Goal: Check status: Check status

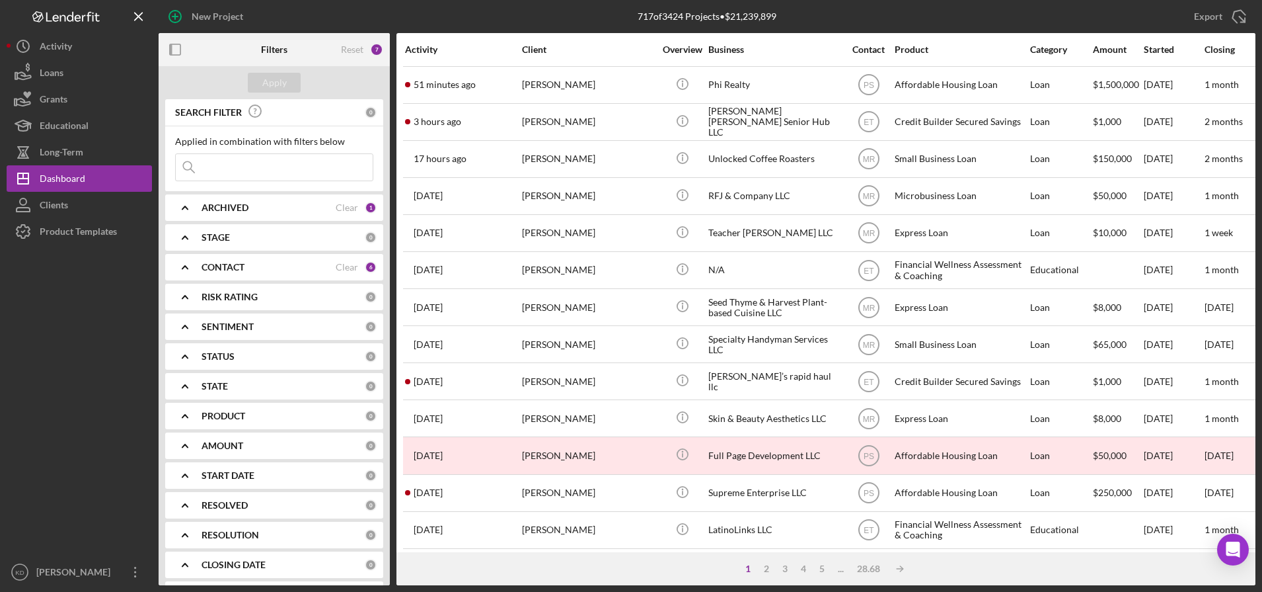
click at [245, 161] on input at bounding box center [274, 167] width 197 height 26
type input "think"
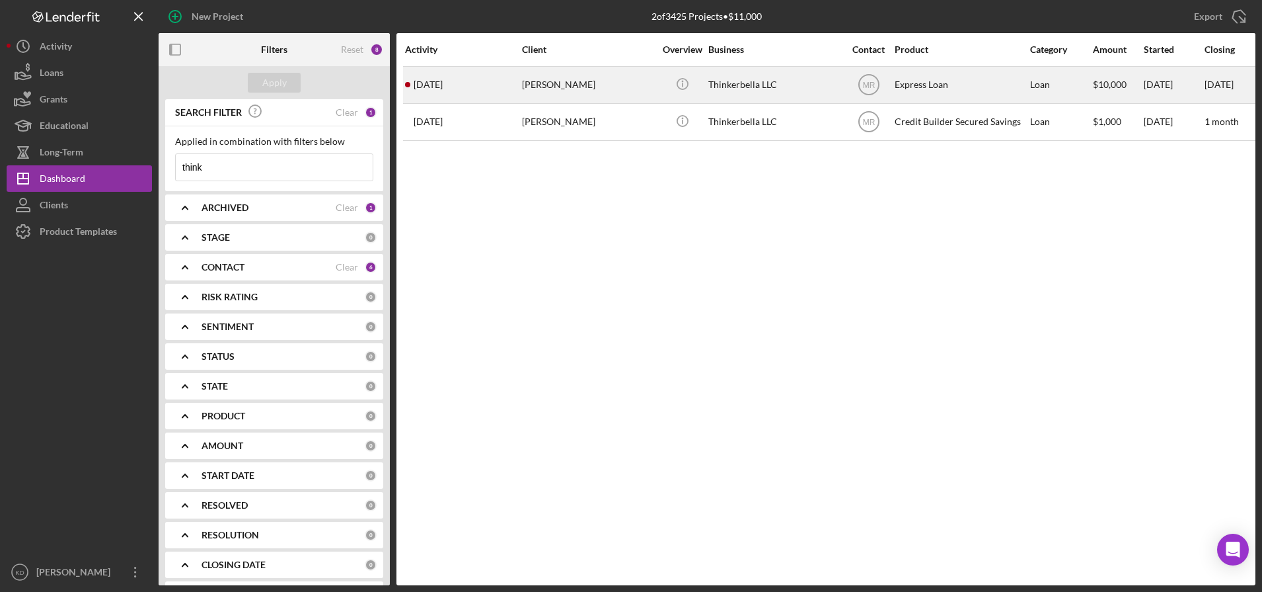
click at [740, 92] on div "Thinkerbella LLC" at bounding box center [775, 84] width 132 height 35
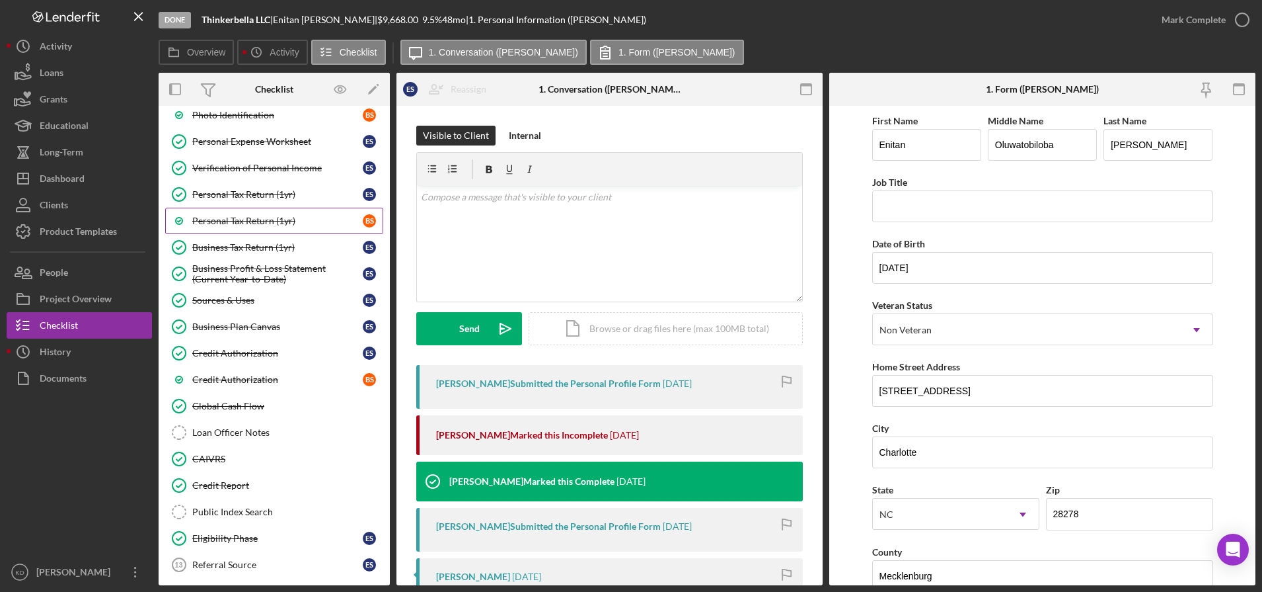
scroll to position [212, 0]
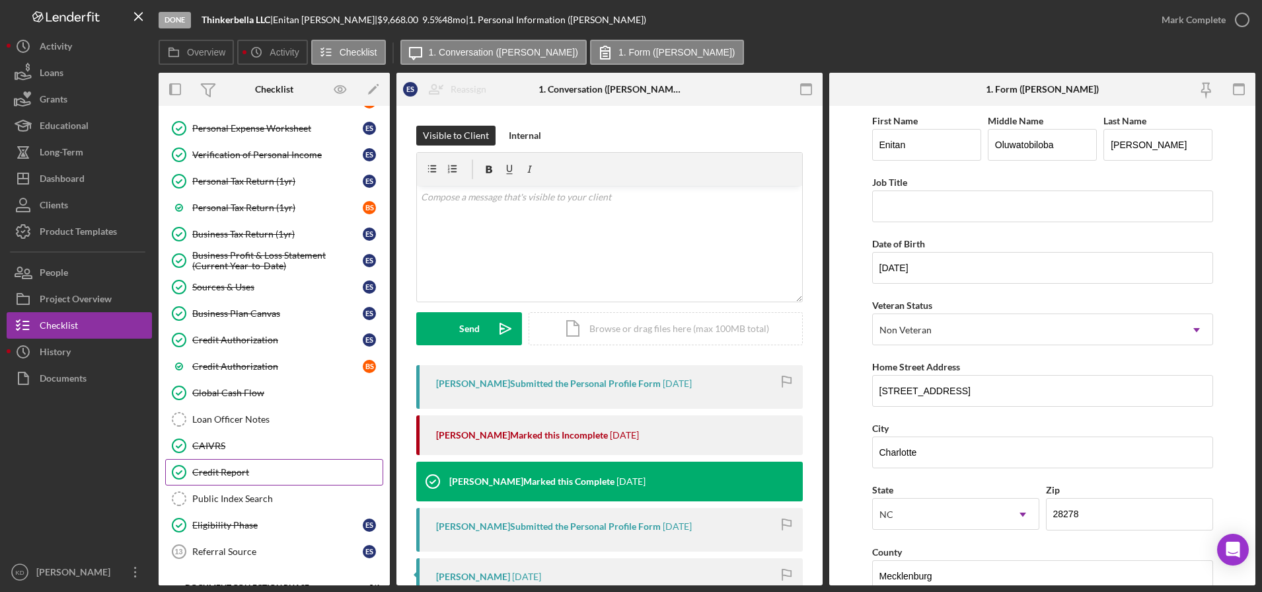
click at [245, 468] on div "Credit Report" at bounding box center [287, 472] width 190 height 11
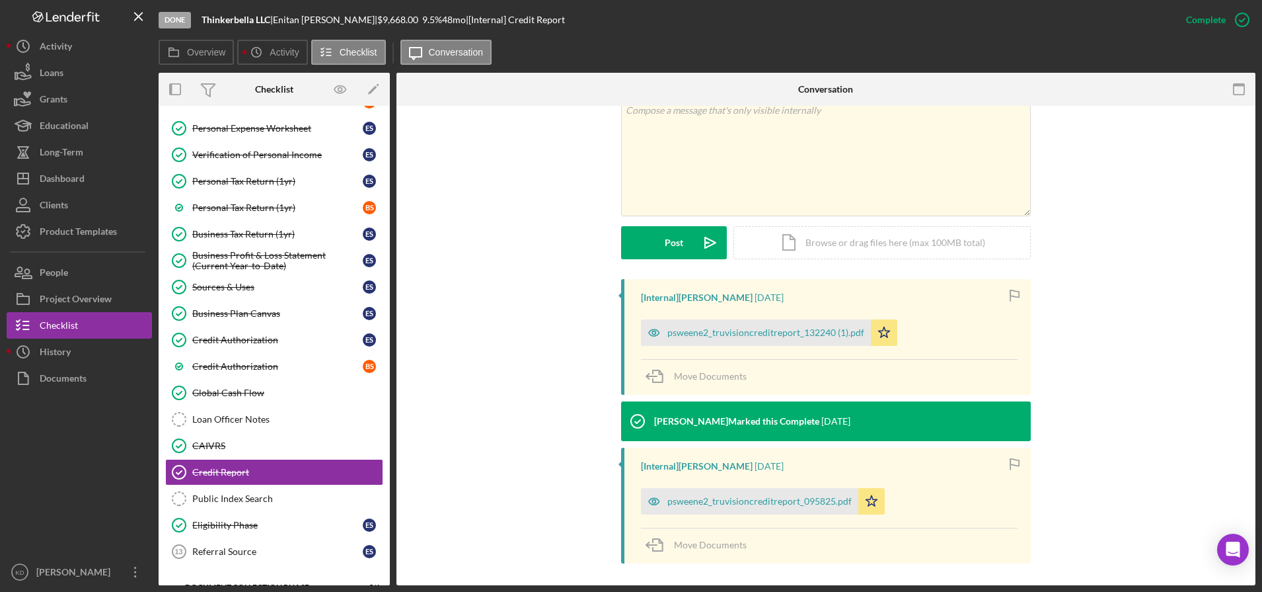
scroll to position [272, 0]
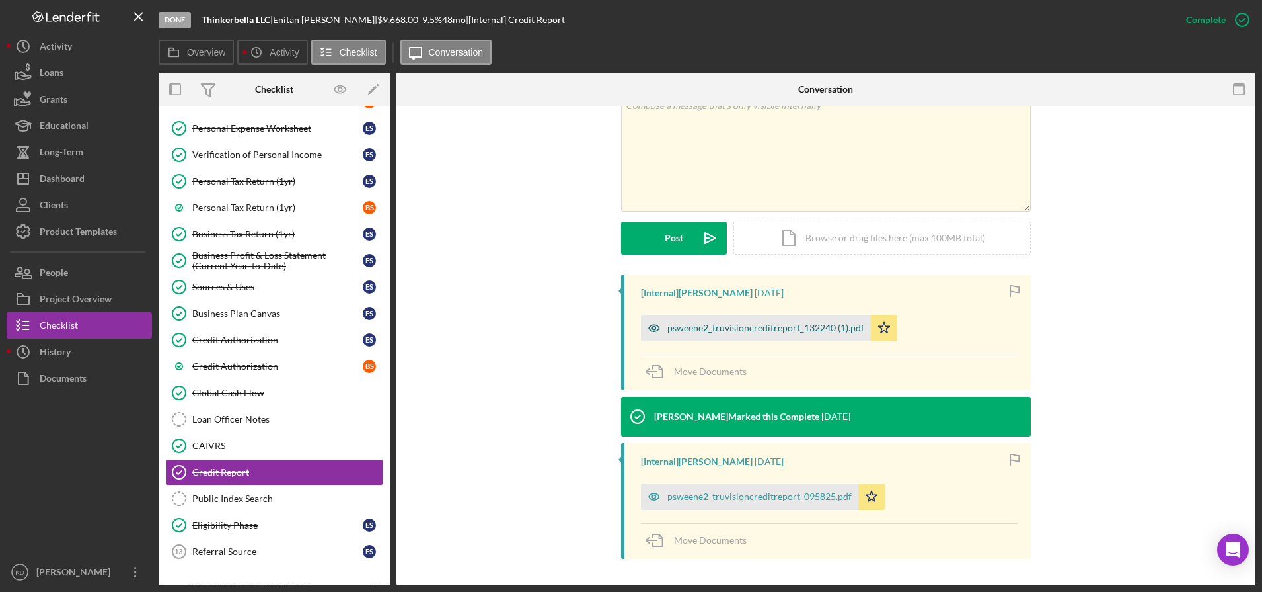
click at [781, 330] on div "psweene2_truvisioncreditreport_132240 (1).pdf" at bounding box center [766, 328] width 197 height 11
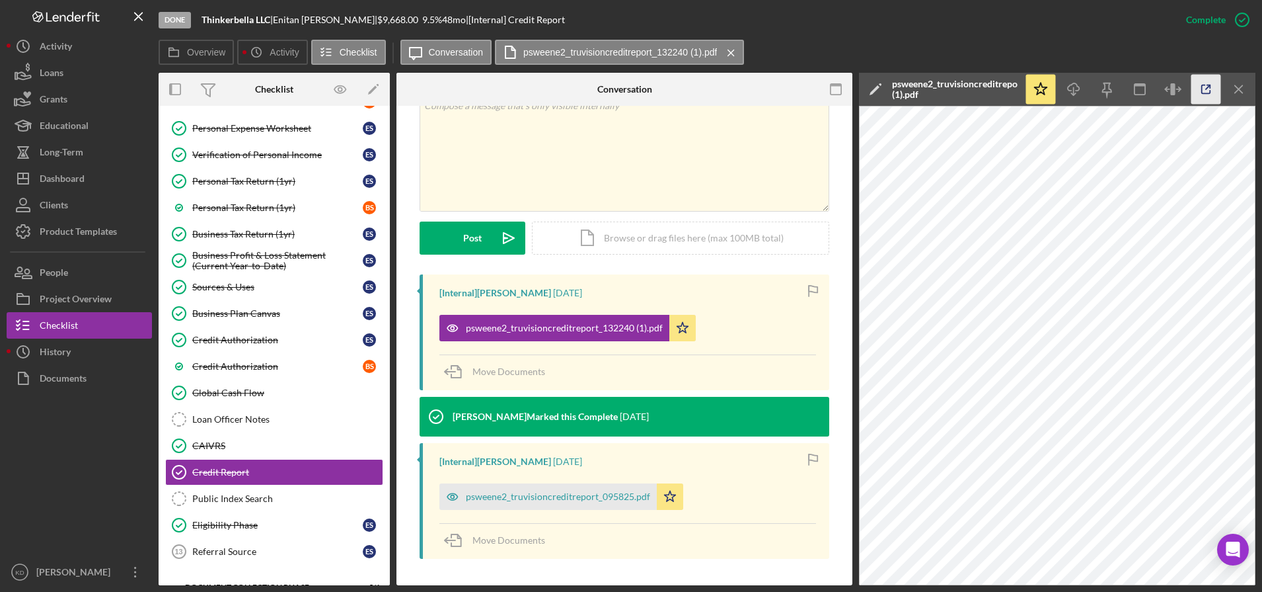
click at [1209, 91] on icon "button" at bounding box center [1207, 90] width 30 height 30
click at [488, 500] on div "psweene2_truvisioncreditreport_095825.pdf" at bounding box center [558, 496] width 184 height 11
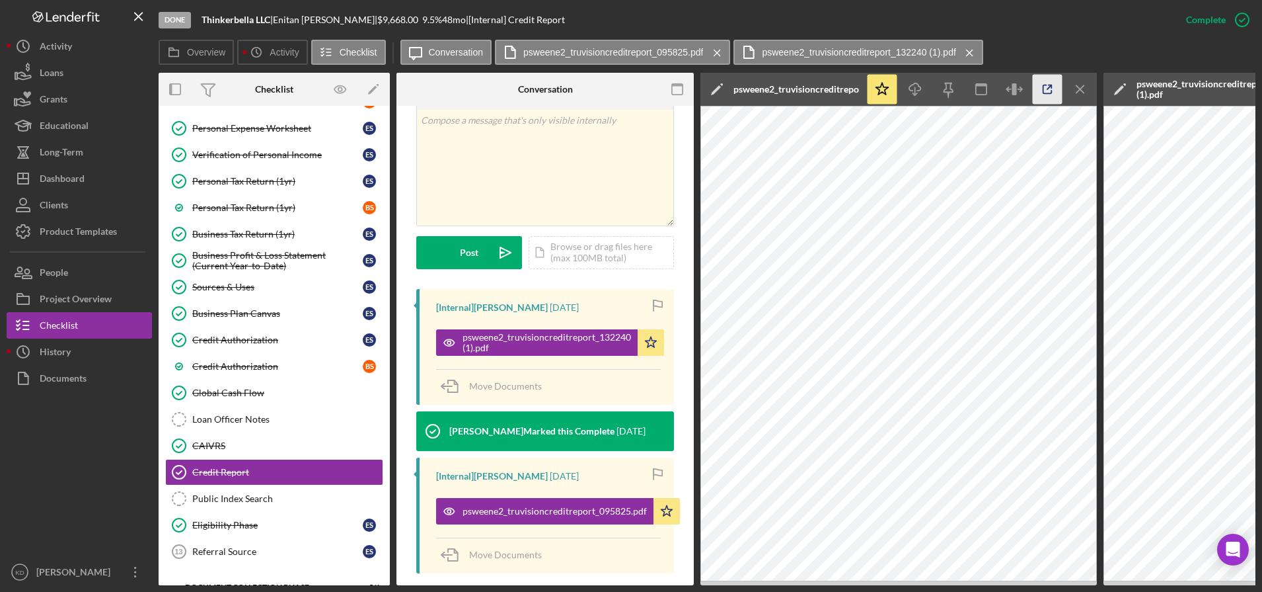
click at [1044, 91] on icon "button" at bounding box center [1048, 89] width 9 height 9
click at [76, 178] on div "Dashboard" at bounding box center [62, 180] width 45 height 30
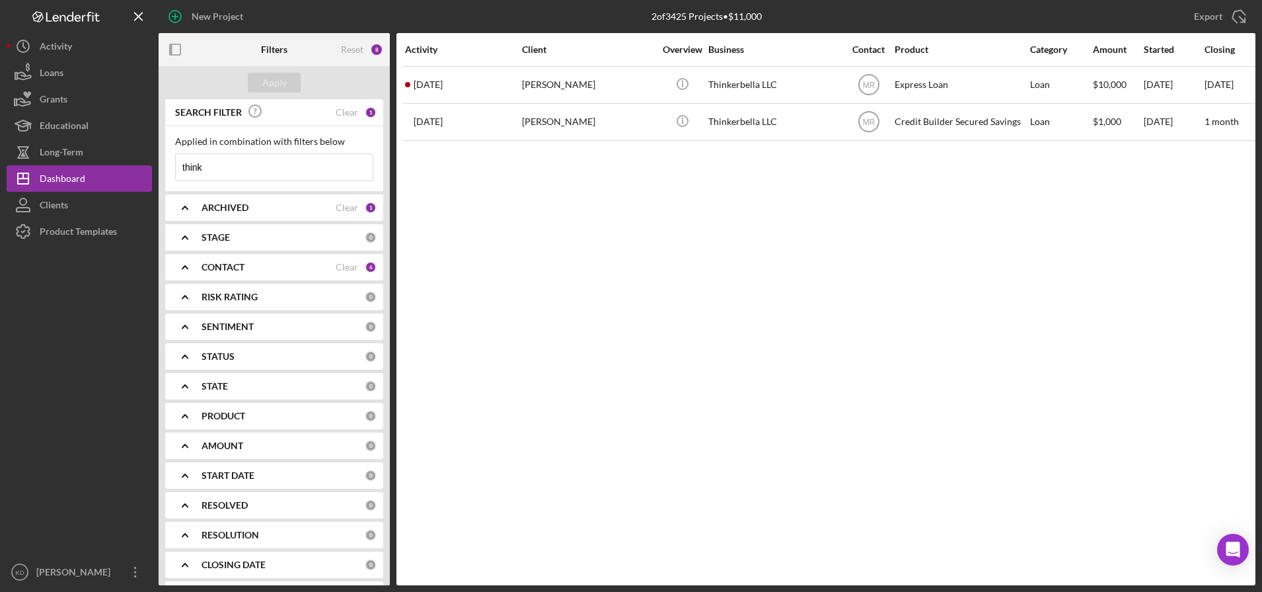
click at [307, 176] on input "think" at bounding box center [274, 167] width 197 height 26
click at [280, 79] on div "Apply" at bounding box center [274, 83] width 24 height 20
